Goal: Navigation & Orientation: Understand site structure

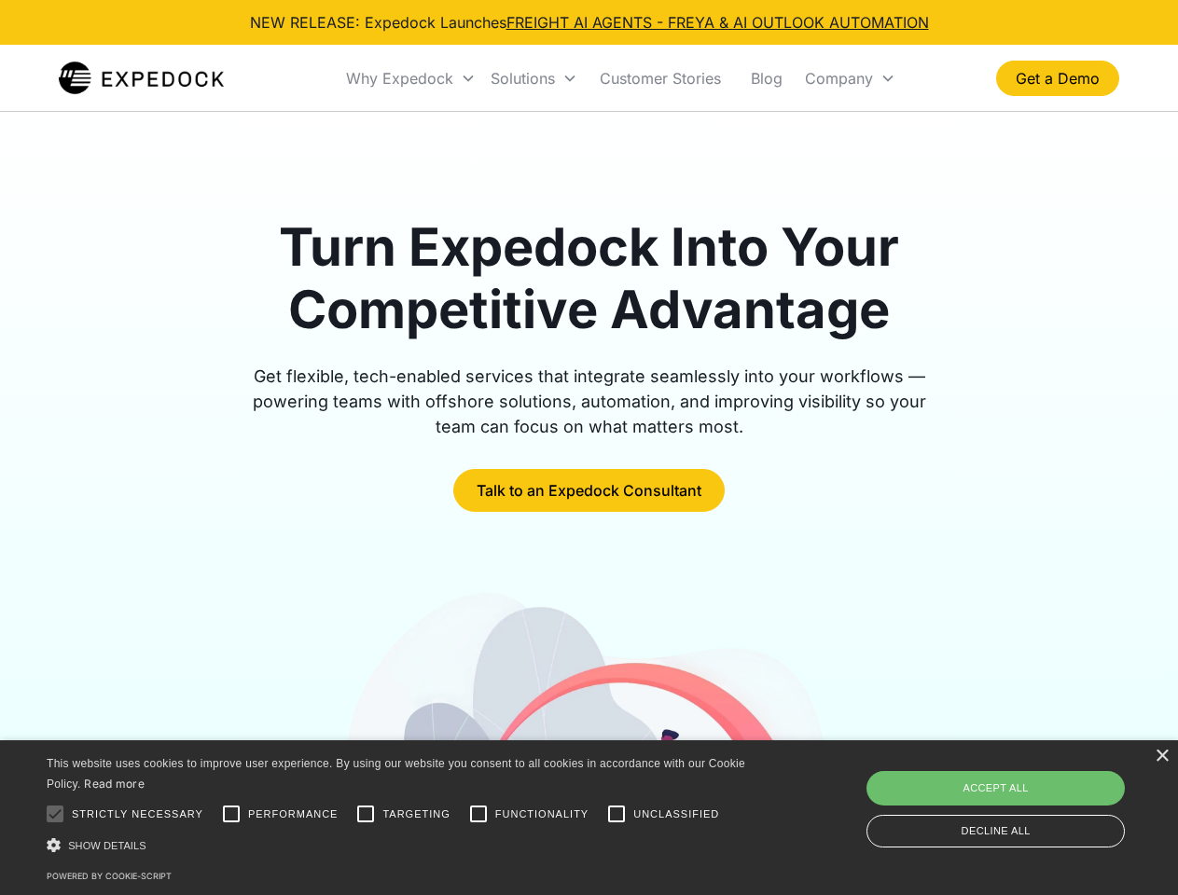
click at [411, 78] on div "Why Expedock" at bounding box center [399, 78] width 107 height 19
click at [534, 78] on div "Solutions" at bounding box center [523, 78] width 64 height 19
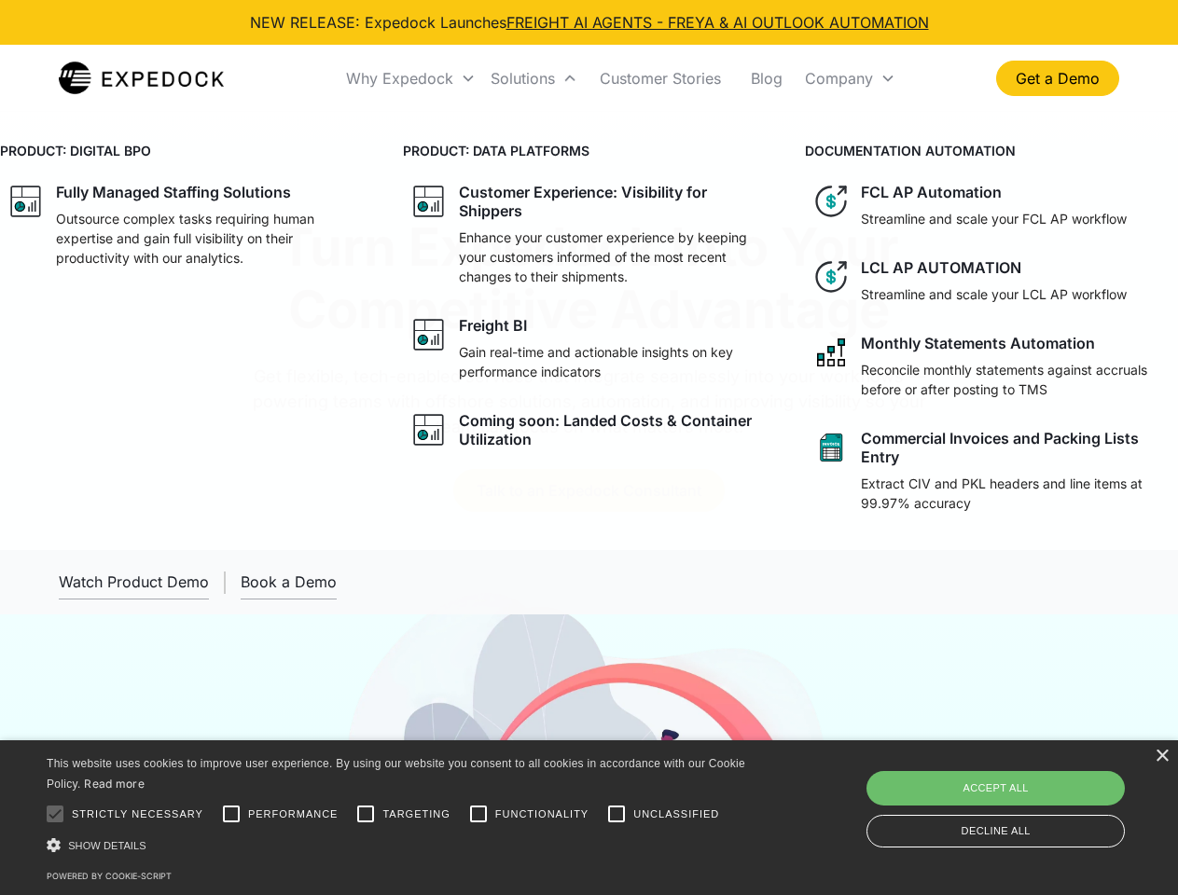
click at [850, 78] on div "Company" at bounding box center [839, 78] width 68 height 19
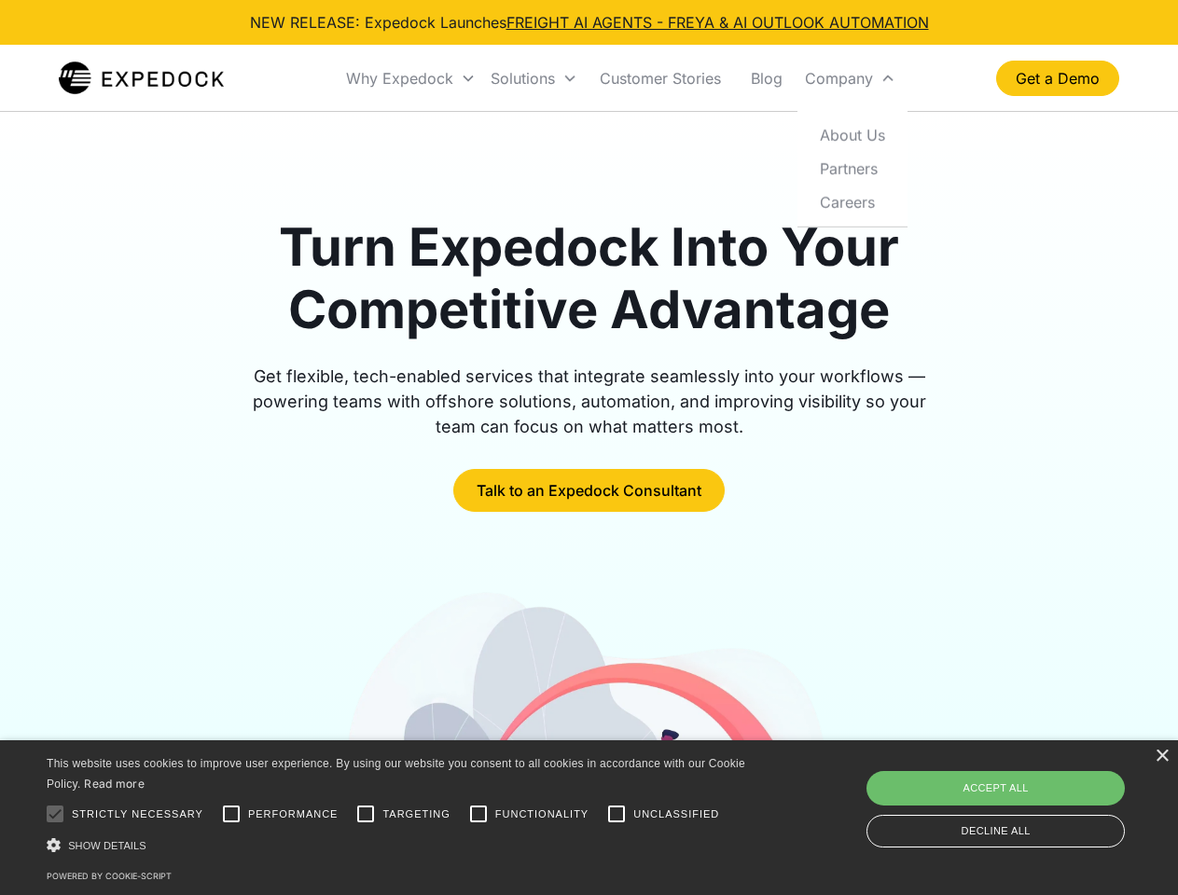
click at [55, 814] on div at bounding box center [54, 814] width 37 height 37
click at [231, 814] on input "Performance" at bounding box center [231, 814] width 37 height 37
checkbox input "true"
click at [366, 814] on input "Targeting" at bounding box center [365, 814] width 37 height 37
checkbox input "true"
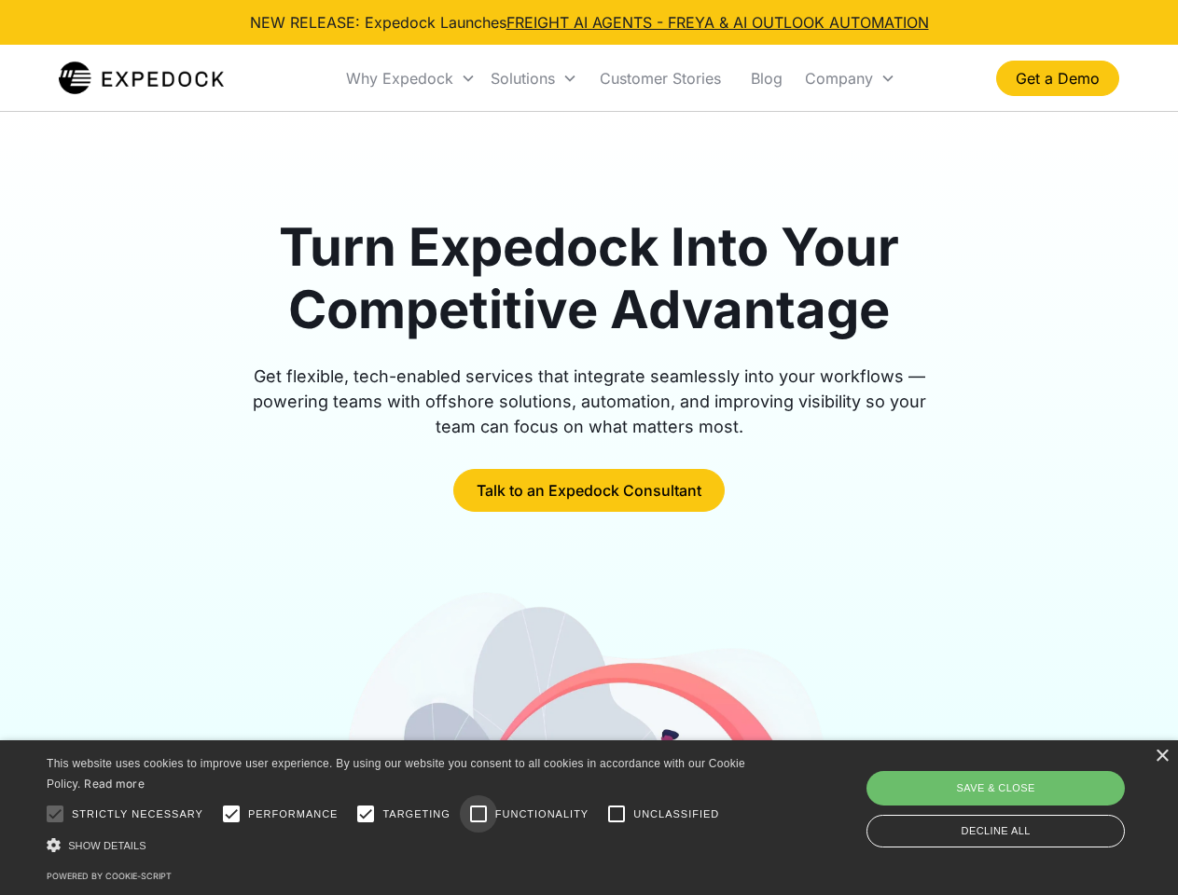
click at [478, 814] on input "Functionality" at bounding box center [478, 814] width 37 height 37
checkbox input "true"
click at [617, 814] on input "Unclassified" at bounding box center [616, 814] width 37 height 37
checkbox input "true"
click at [399, 845] on div "Show details Hide details" at bounding box center [399, 846] width 705 height 20
